Goal: Contribute content

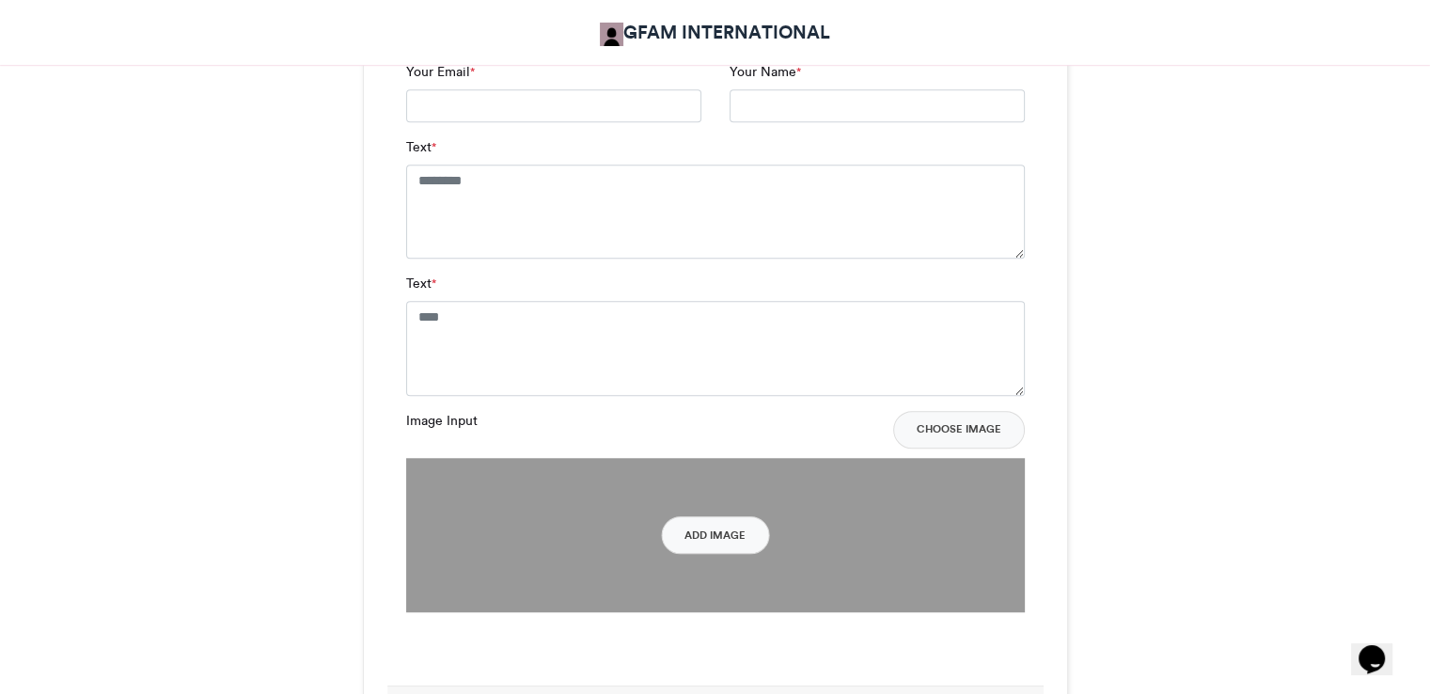
scroll to position [1466, 0]
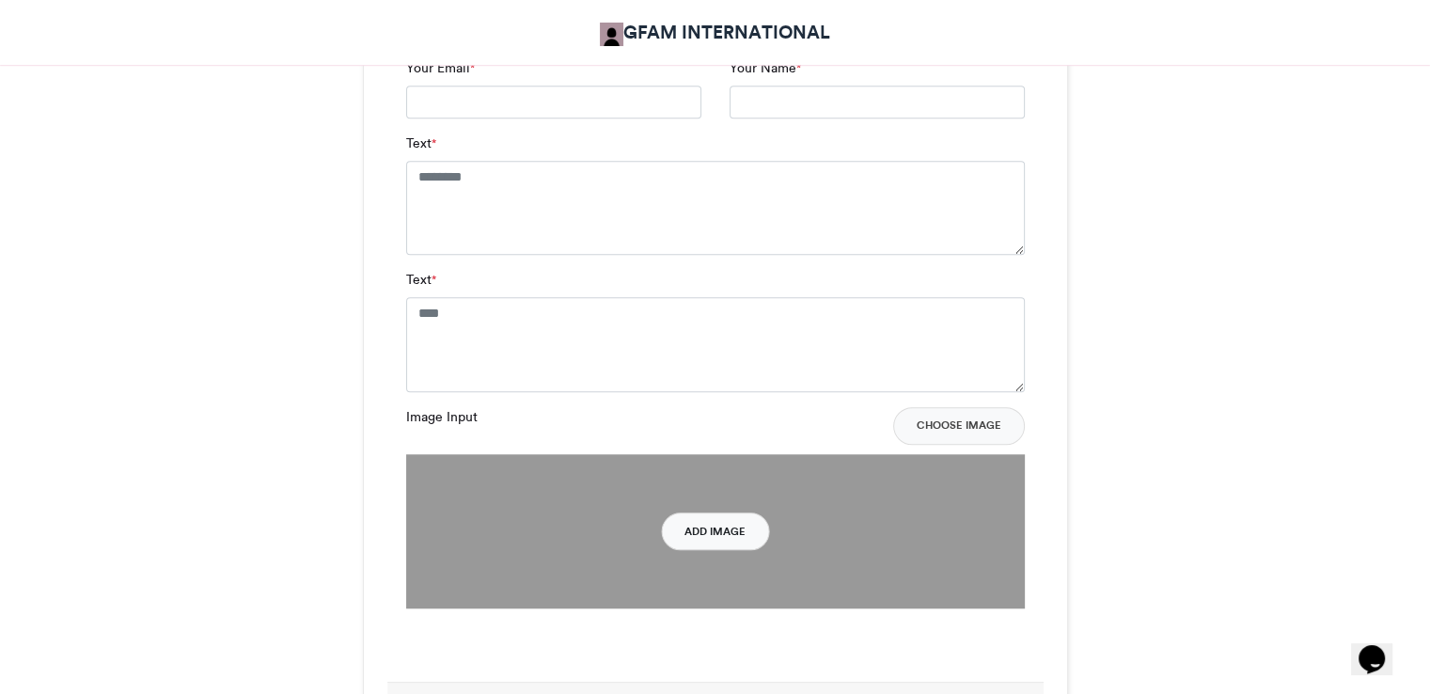
click at [697, 525] on button "Add Image" at bounding box center [715, 531] width 108 height 38
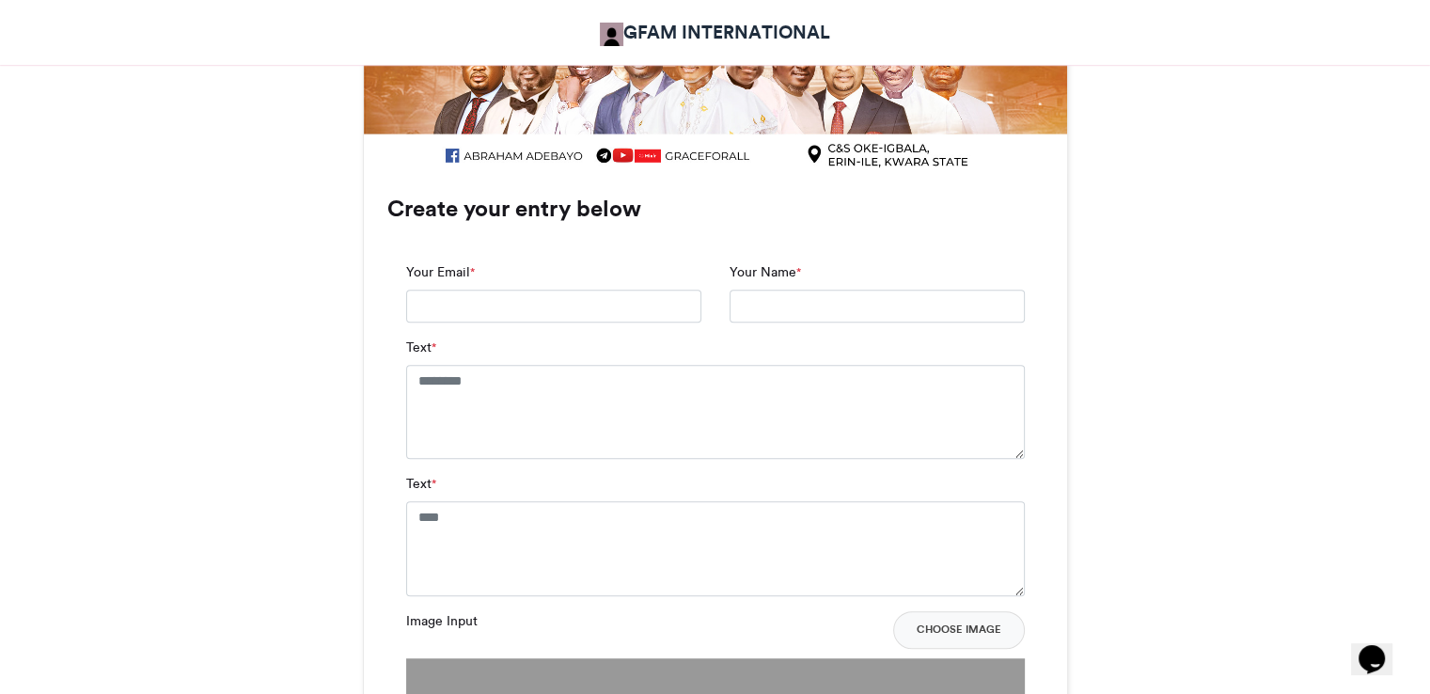
scroll to position [1285, 0]
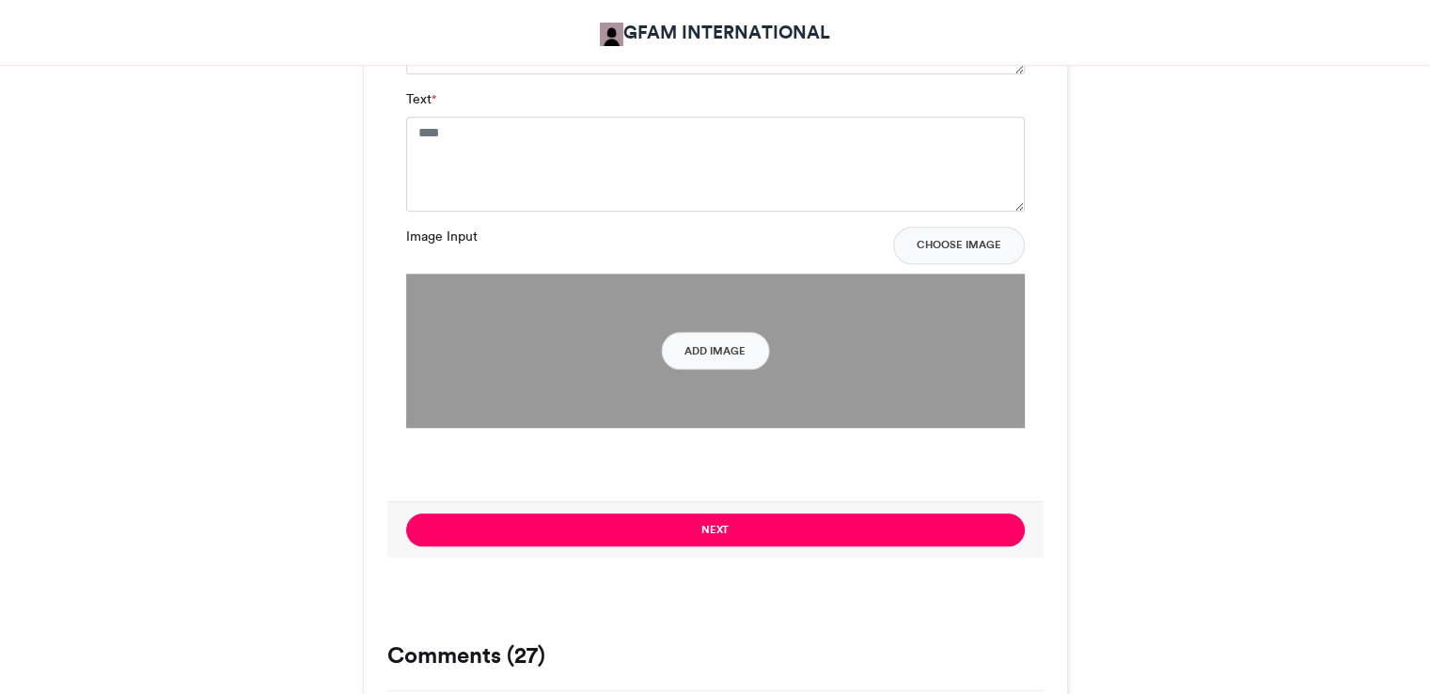
scroll to position [1693, 0]
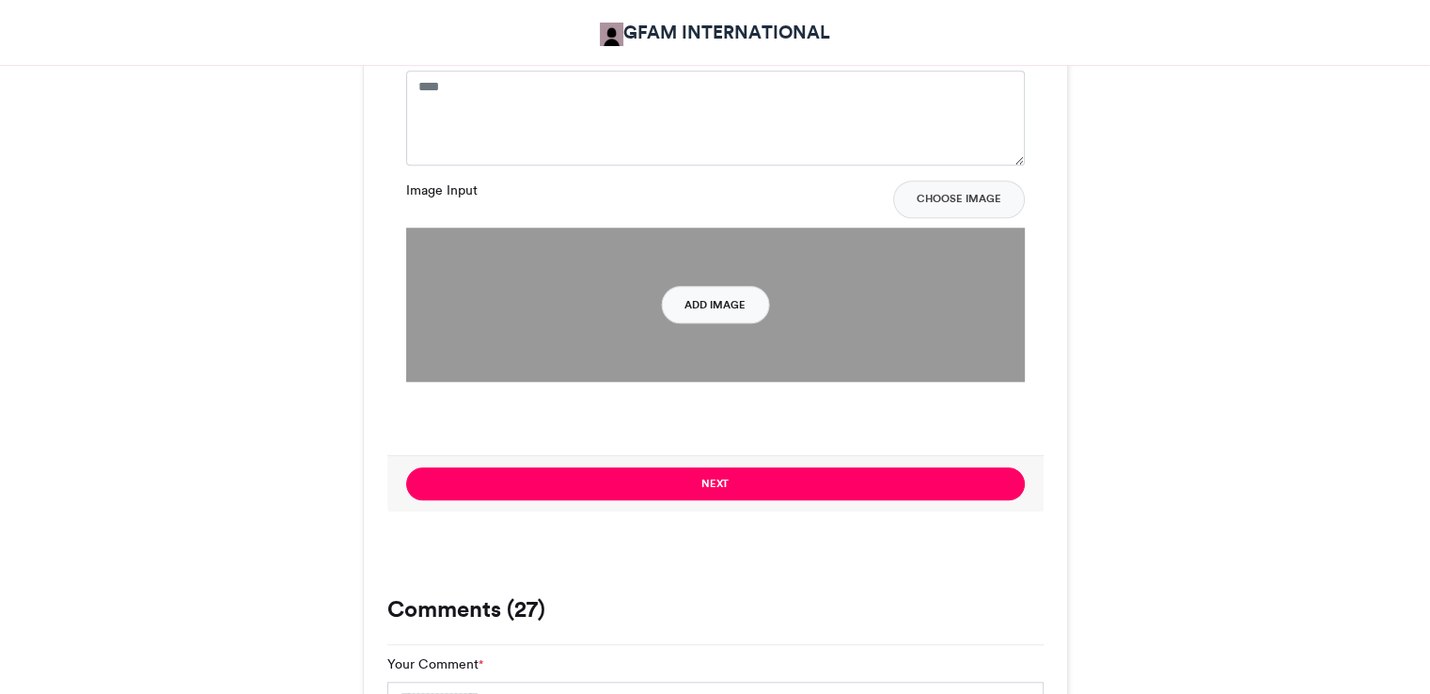
click at [701, 305] on button "Add Image" at bounding box center [715, 305] width 108 height 38
click at [711, 301] on button "Add Image" at bounding box center [715, 305] width 108 height 38
